Goal: Check status

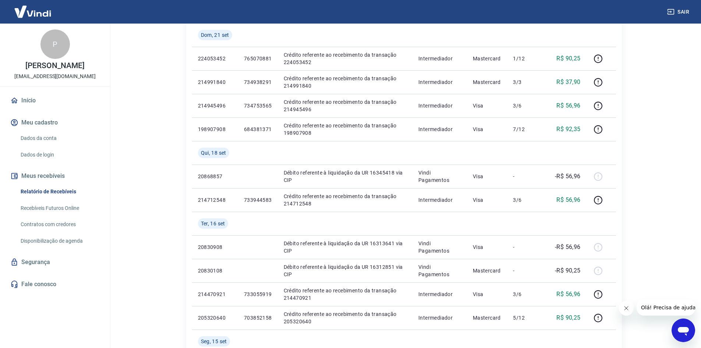
scroll to position [294, 0]
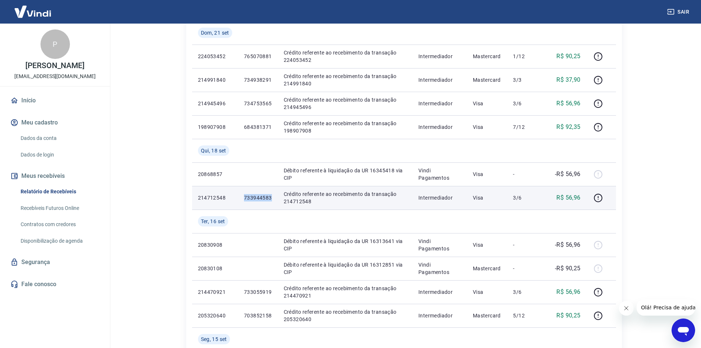
drag, startPoint x: 272, startPoint y: 197, endPoint x: 240, endPoint y: 201, distance: 33.0
click at [240, 201] on td "733944583" at bounding box center [258, 198] width 40 height 24
copy p "733944583"
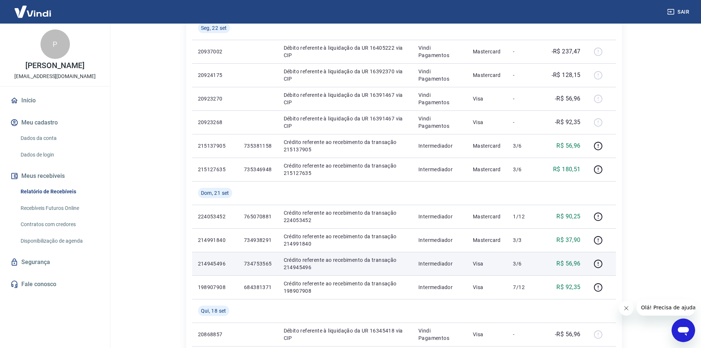
scroll to position [147, 0]
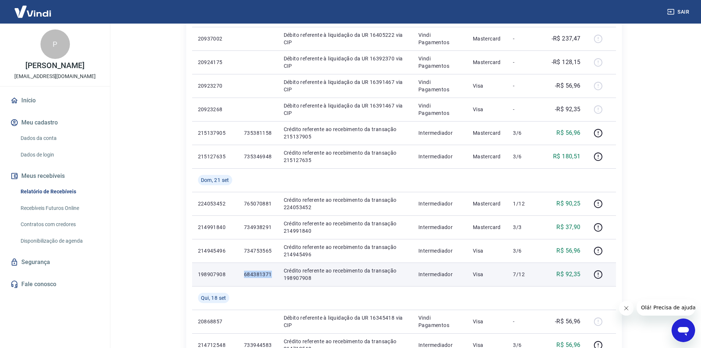
drag, startPoint x: 272, startPoint y: 276, endPoint x: 241, endPoint y: 276, distance: 30.9
click at [241, 276] on td "684381371" at bounding box center [258, 274] width 40 height 24
copy p "684381371"
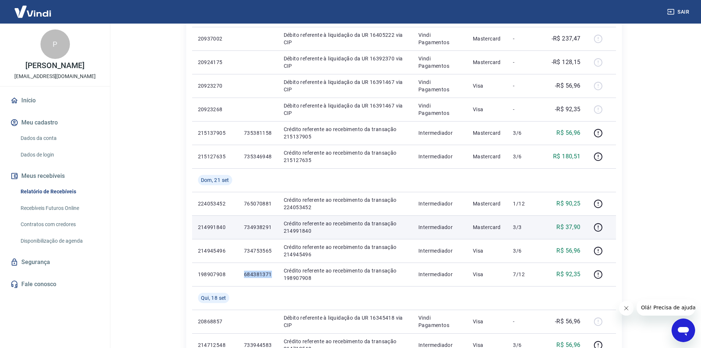
copy p "684381371"
